Goal: Check status: Check status

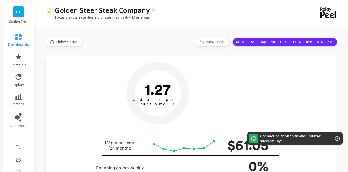
type input "Champions"
type input "2231"
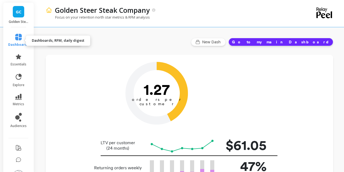
click at [18, 39] on icon at bounding box center [18, 37] width 7 height 7
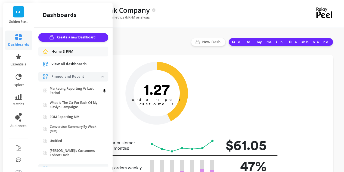
click at [55, 60] on div "View all dashboards" at bounding box center [73, 64] width 70 height 10
click at [58, 63] on span "View all dashboards" at bounding box center [68, 63] width 35 height 5
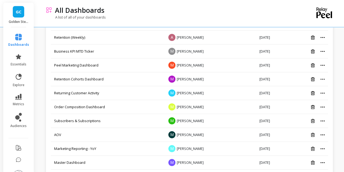
scroll to position [190, 0]
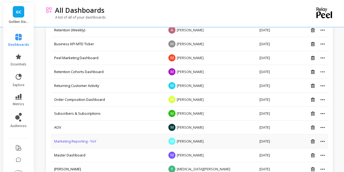
click at [92, 139] on link "Marketing Reporting - YoY" at bounding box center [75, 140] width 42 height 5
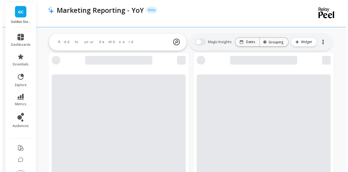
scroll to position [190, 0]
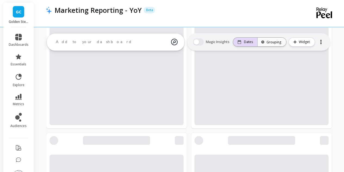
click at [247, 44] on div "Dates" at bounding box center [245, 42] width 24 height 9
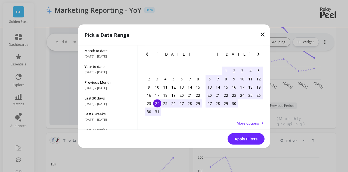
click at [112, 111] on span "Last 6 weeks" at bounding box center [108, 113] width 46 height 5
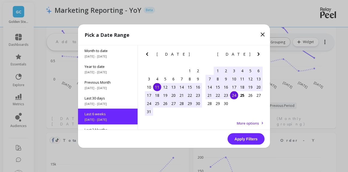
scroll to position [32, 0]
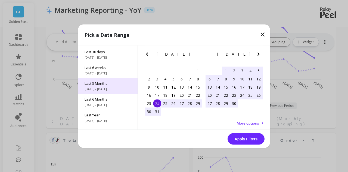
click at [113, 86] on span "[DATE] - [DATE]" at bounding box center [108, 88] width 46 height 4
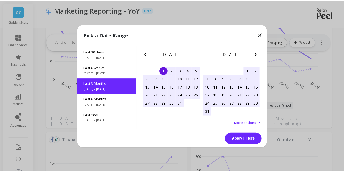
scroll to position [45, 0]
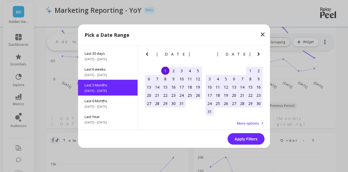
click at [244, 138] on button "Apply Filters" at bounding box center [246, 138] width 37 height 11
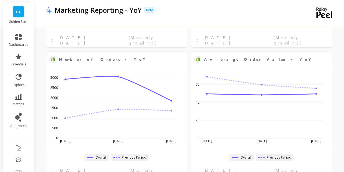
scroll to position [676, 0]
